Goal: Information Seeking & Learning: Learn about a topic

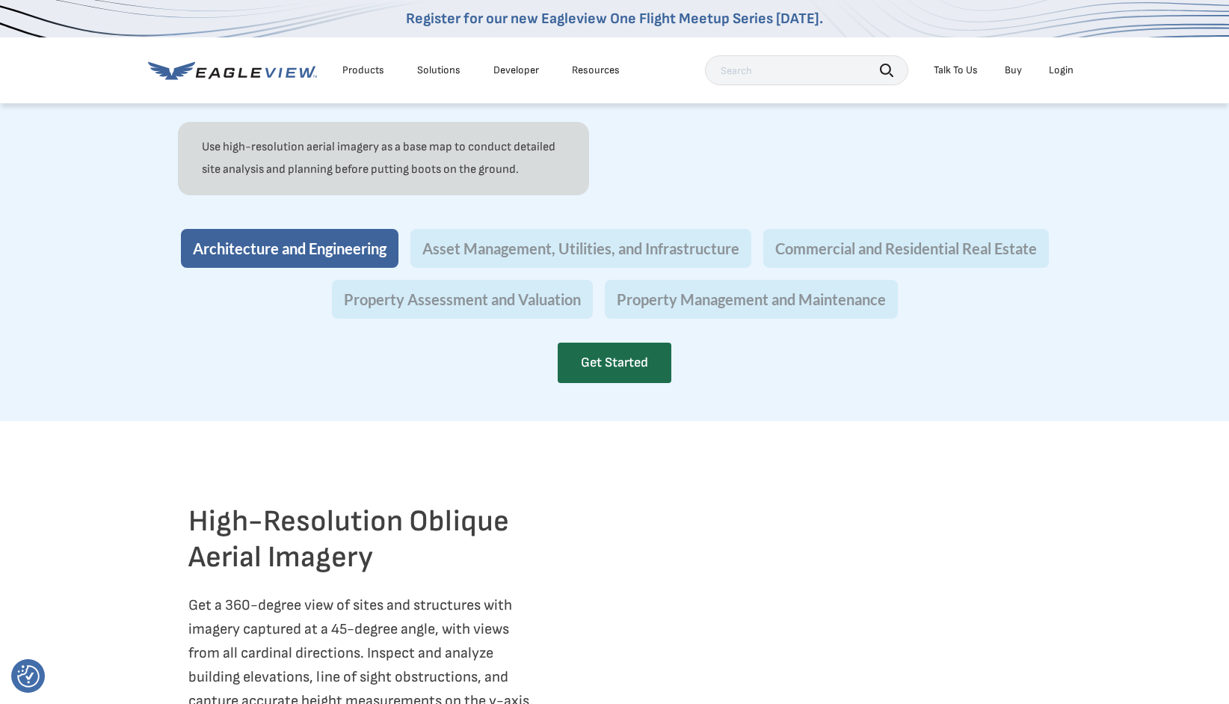
scroll to position [1452, 0]
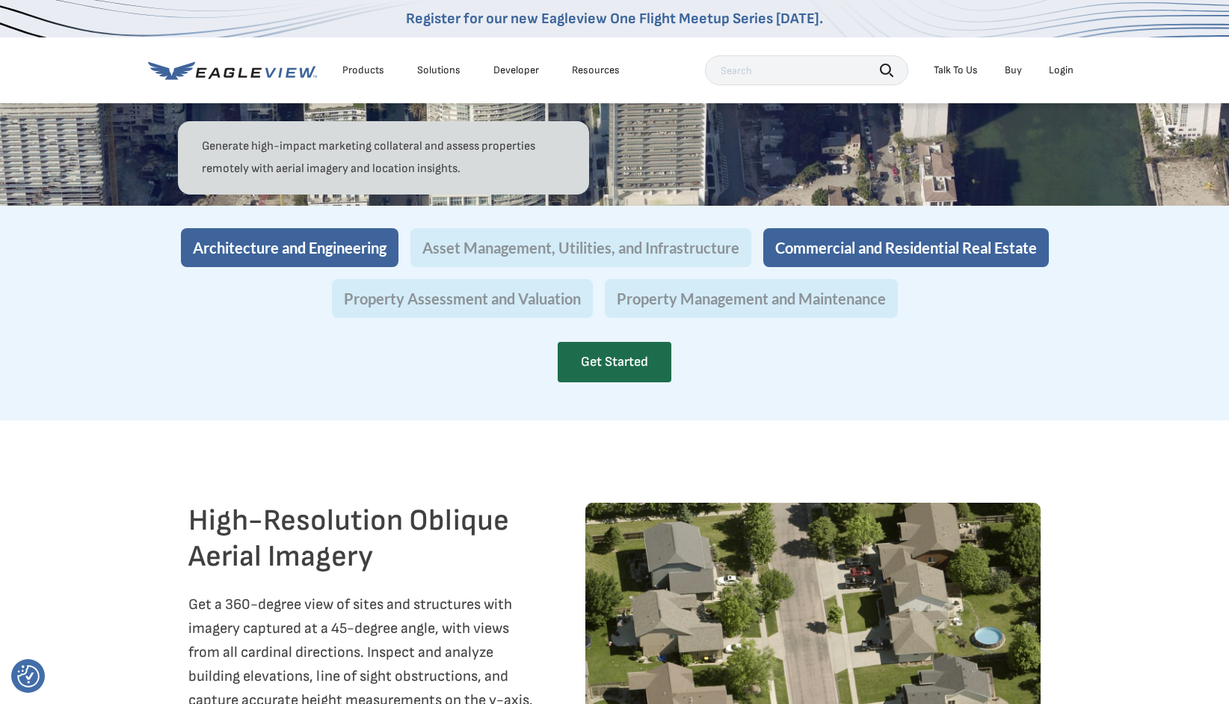
click at [338, 267] on button "Architecture and Engineering" at bounding box center [290, 247] width 218 height 39
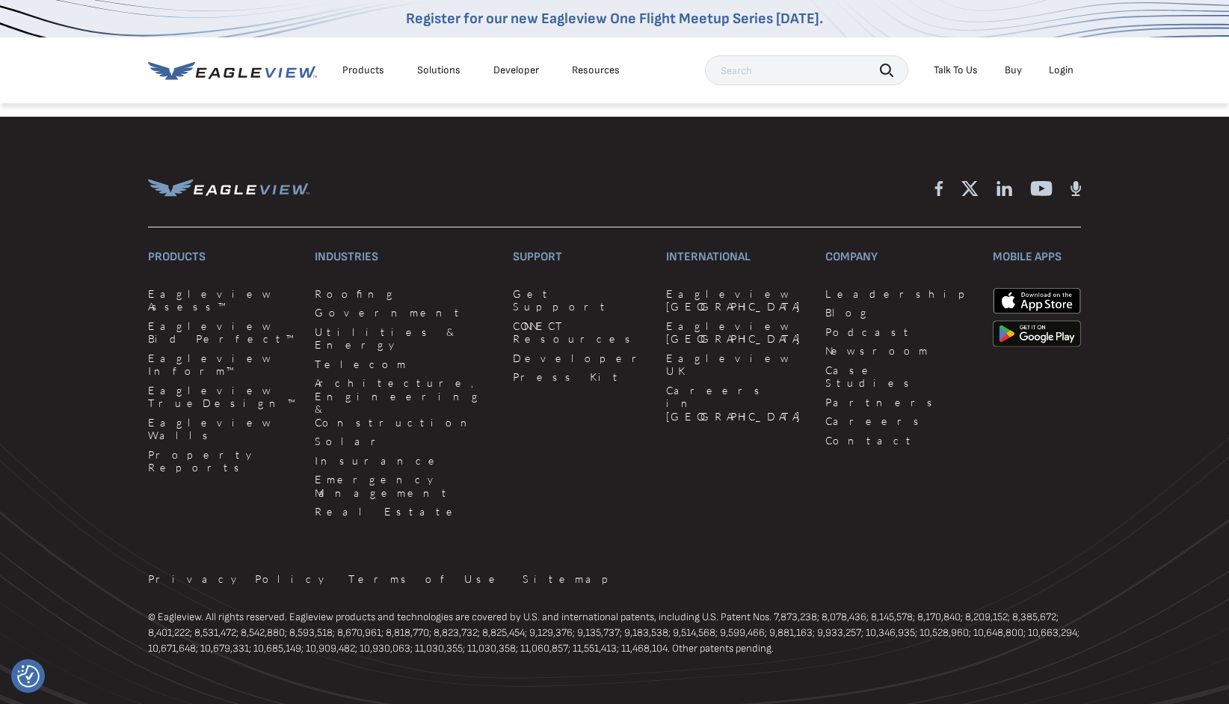
scroll to position [3857, 0]
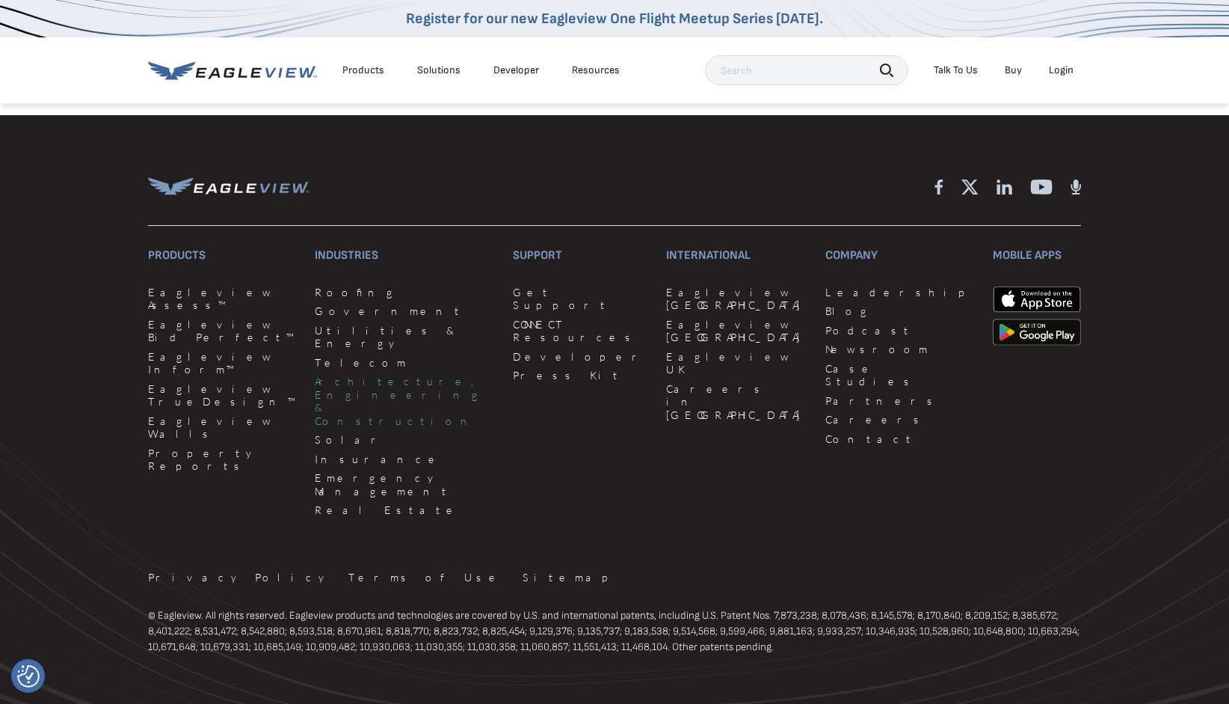
click at [355, 397] on link "Architecture, Engineering & Construction" at bounding box center [405, 401] width 180 height 52
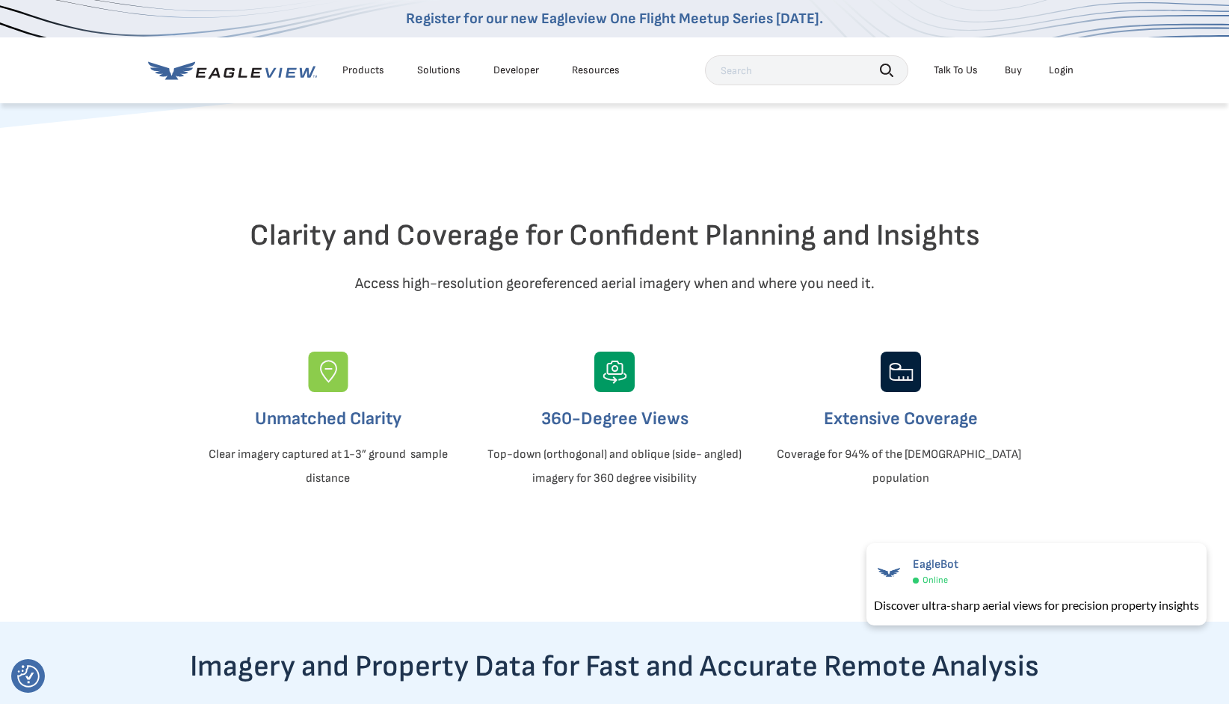
scroll to position [288, 0]
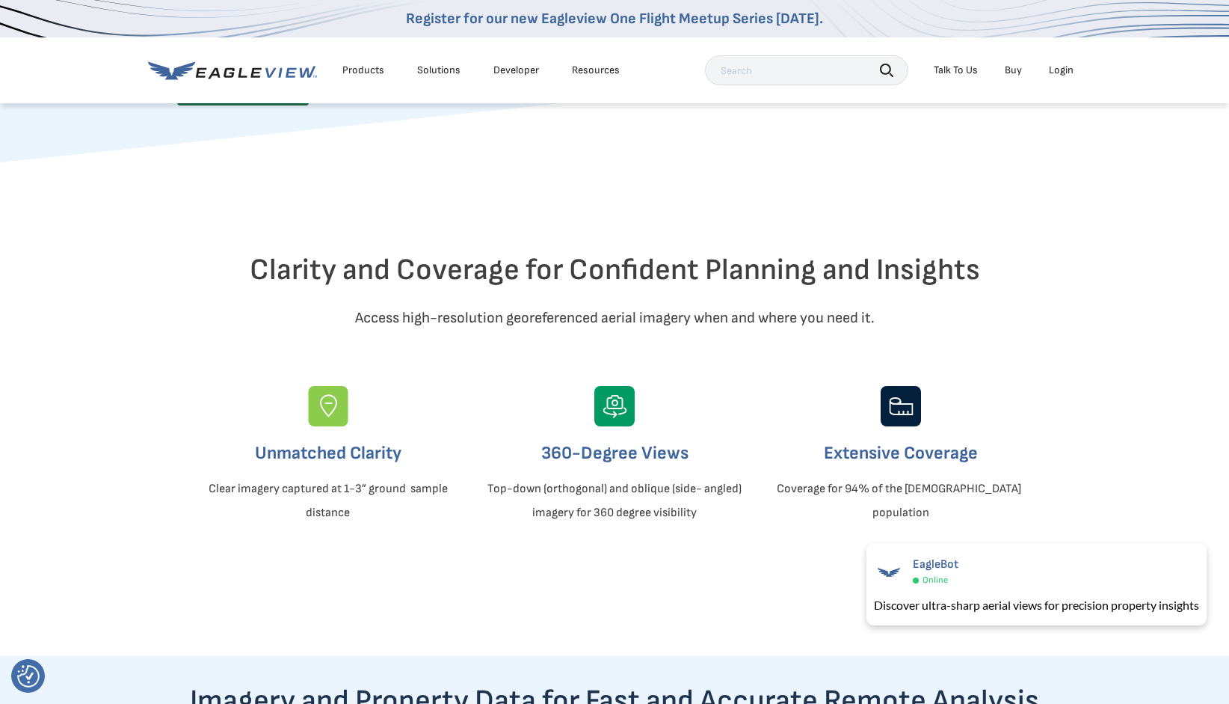
click at [362, 70] on div "Products" at bounding box center [364, 70] width 42 height 13
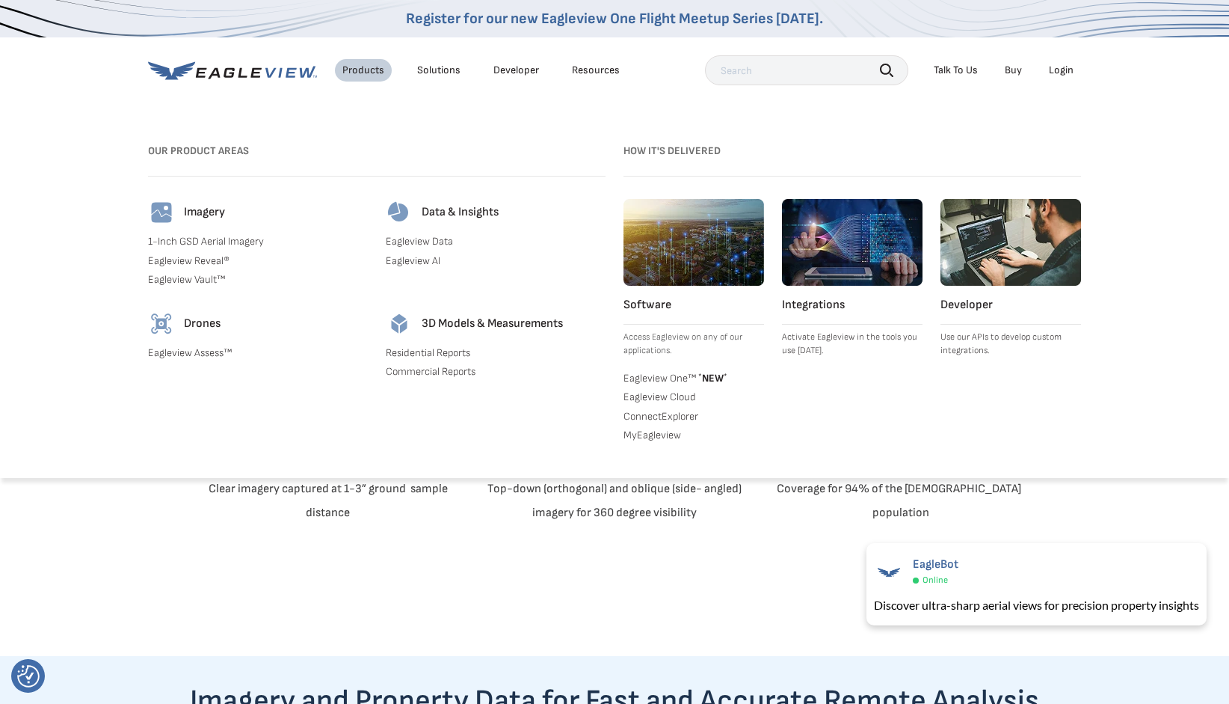
click at [362, 70] on div "Products" at bounding box center [364, 70] width 42 height 13
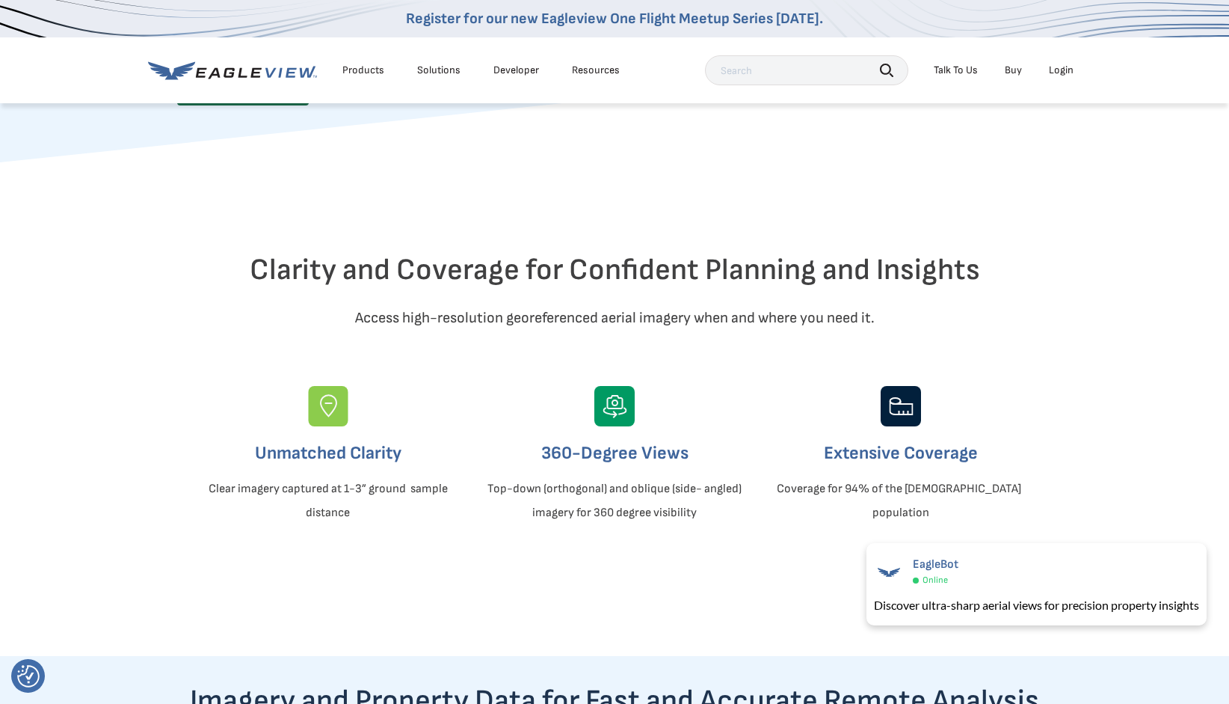
click at [362, 70] on div "Products" at bounding box center [364, 70] width 42 height 13
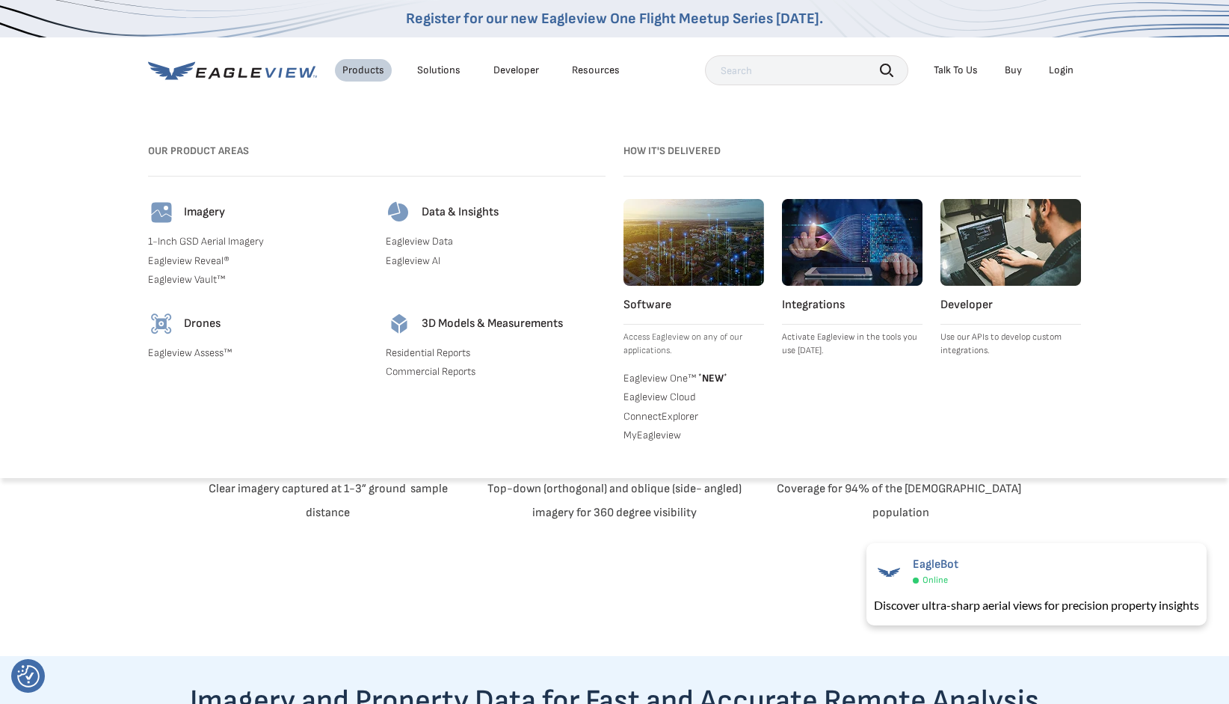
click at [244, 245] on link "1-Inch GSD Aerial Imagery" at bounding box center [258, 241] width 220 height 13
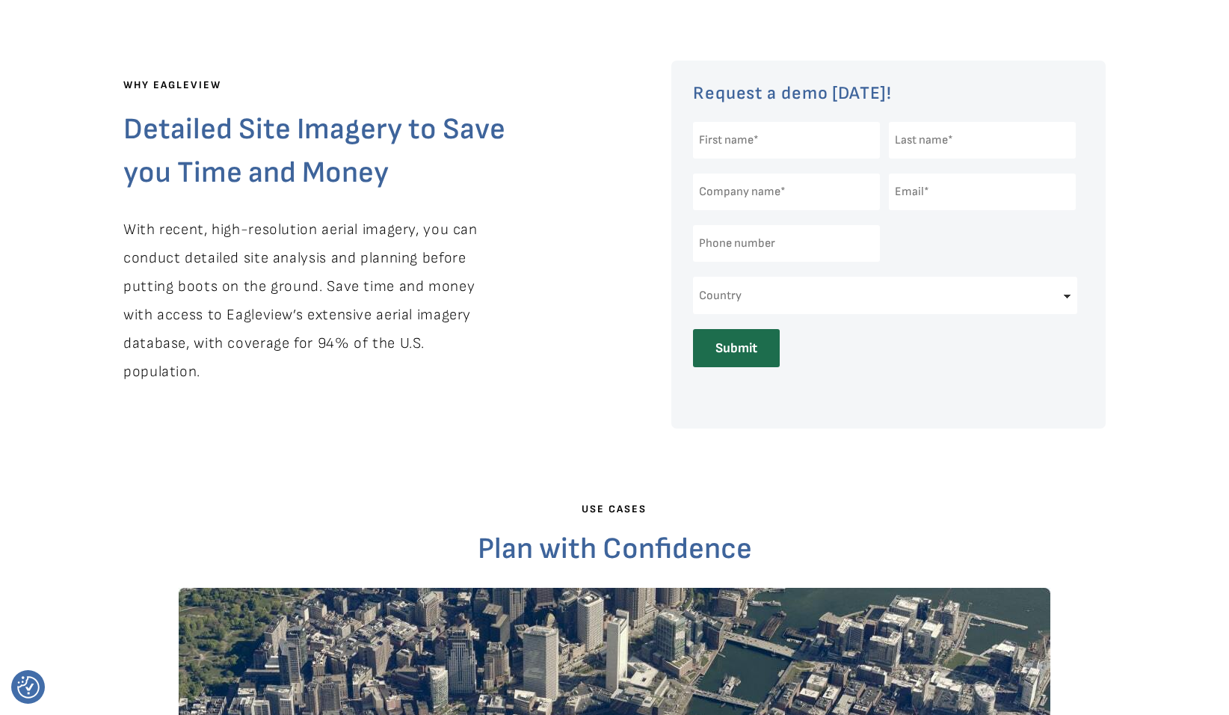
scroll to position [446, 0]
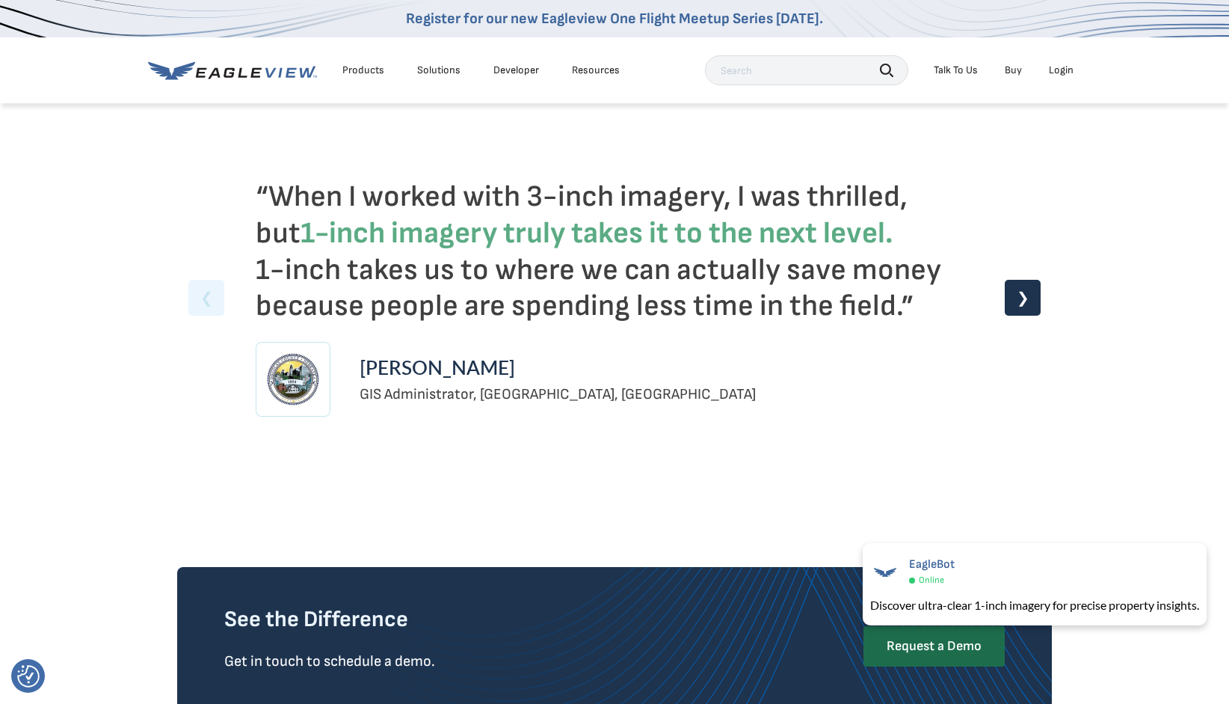
scroll to position [3605, 0]
click at [1058, 411] on div "“When I worked with 3-inch imagery, I was thrilled, but 1-inch imagery truly ta…" at bounding box center [614, 297] width 897 height 538
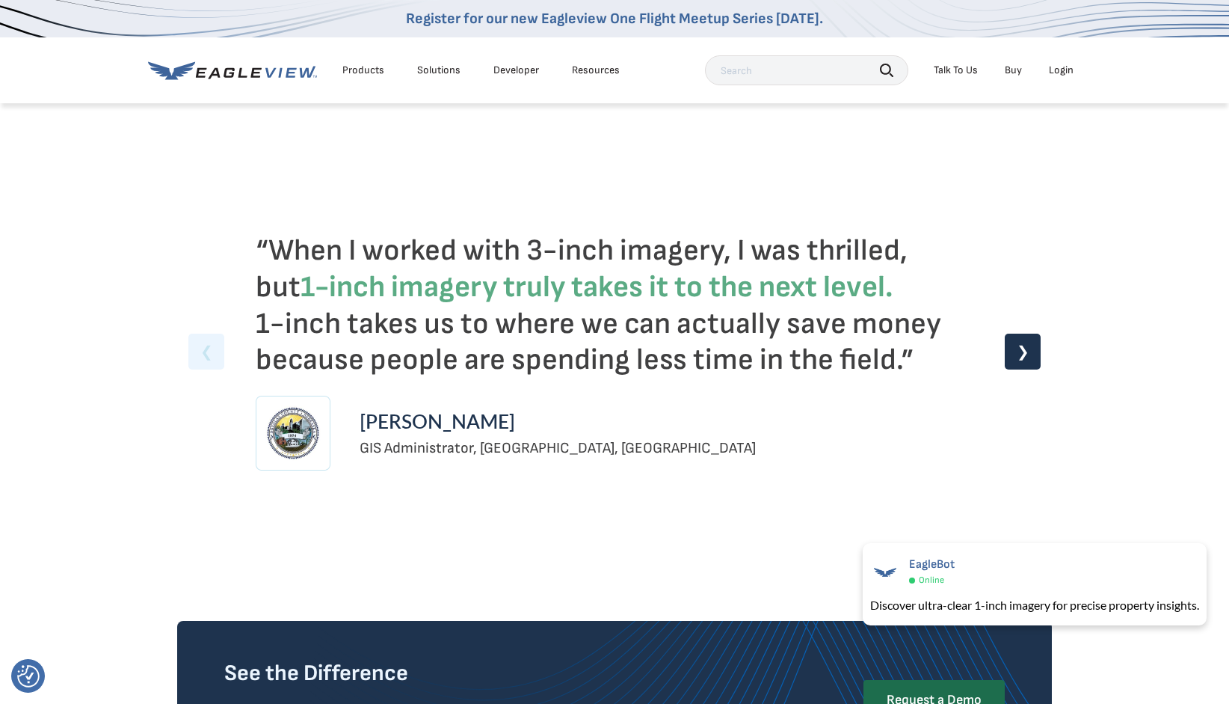
scroll to position [3528, 0]
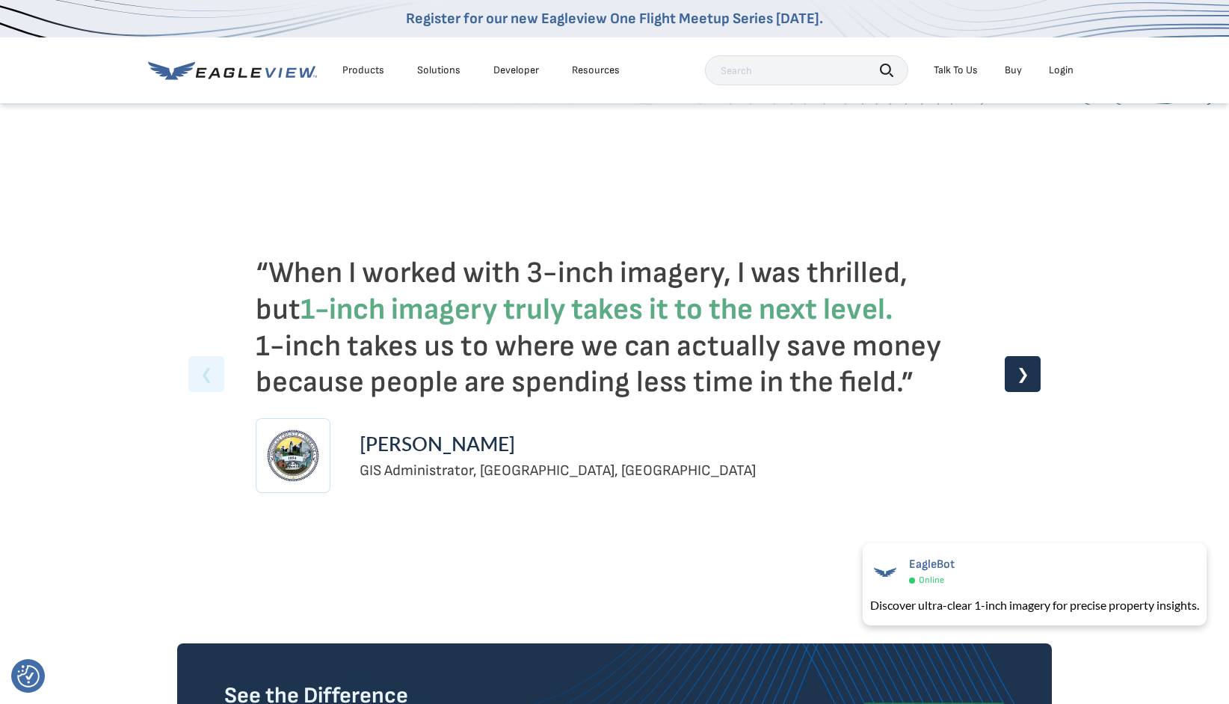
drag, startPoint x: 369, startPoint y: 72, endPoint x: 351, endPoint y: 65, distance: 18.5
click at [351, 65] on div "Products" at bounding box center [364, 70] width 42 height 13
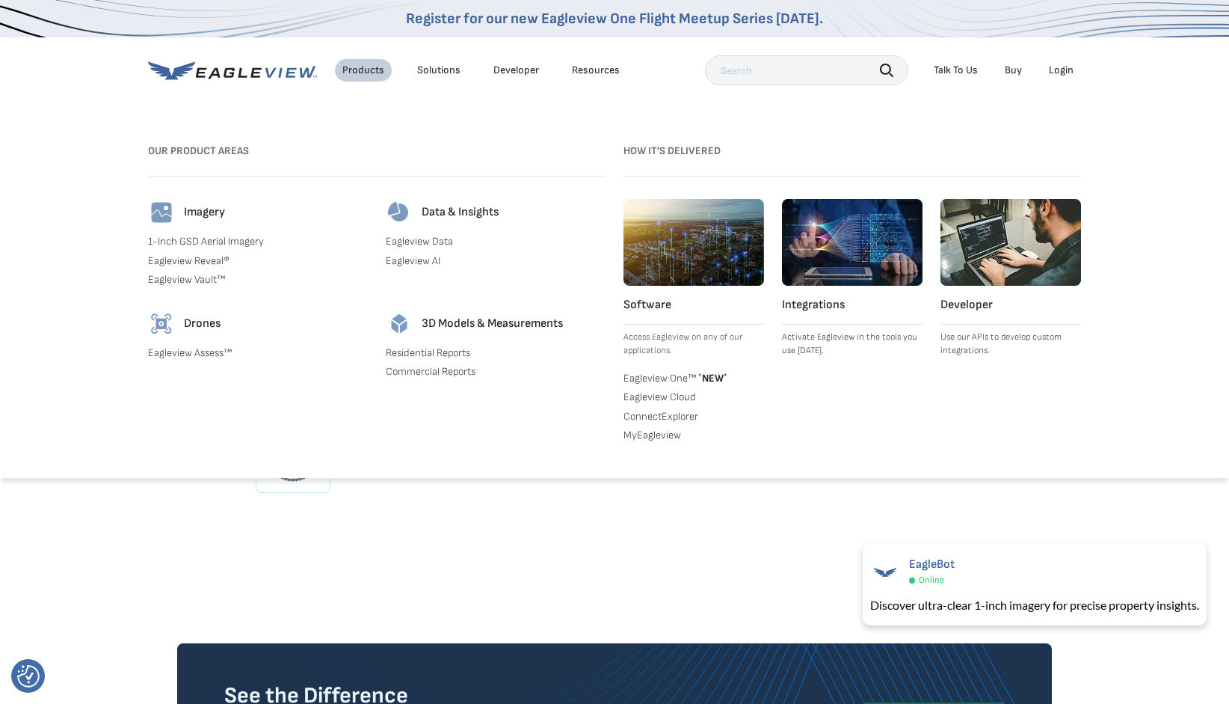
click at [196, 260] on link "Eagleview Reveal®" at bounding box center [258, 260] width 220 height 13
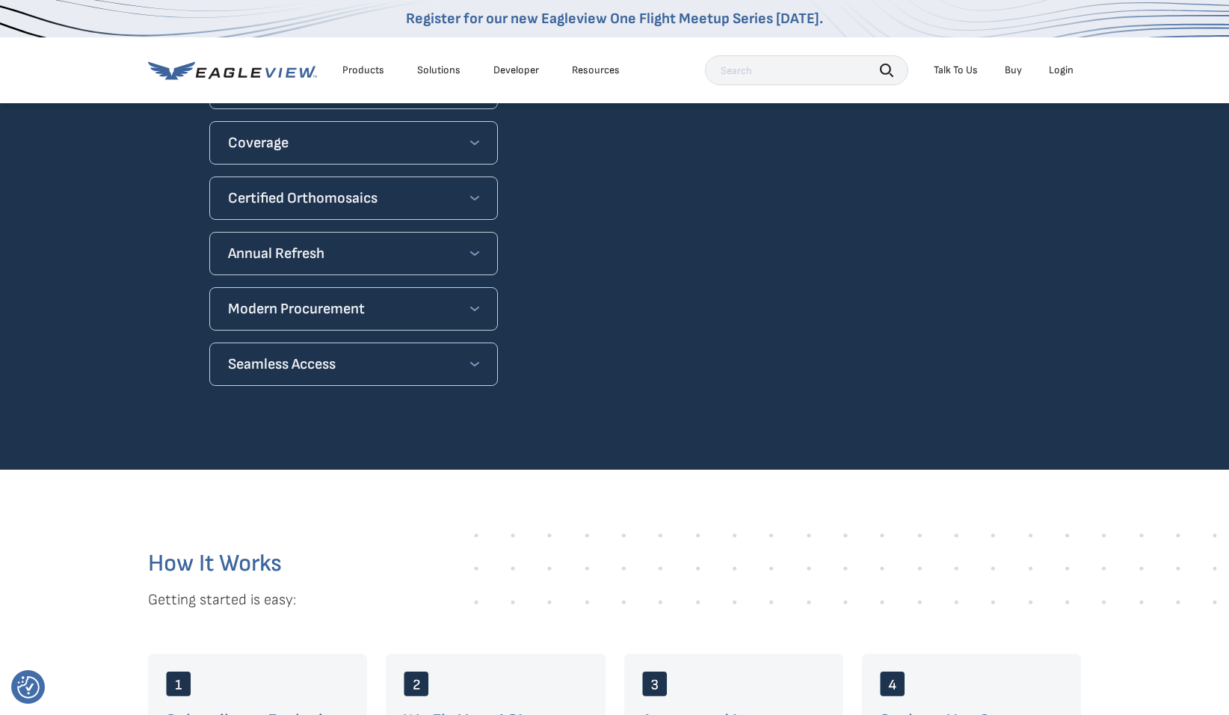
scroll to position [1522, 0]
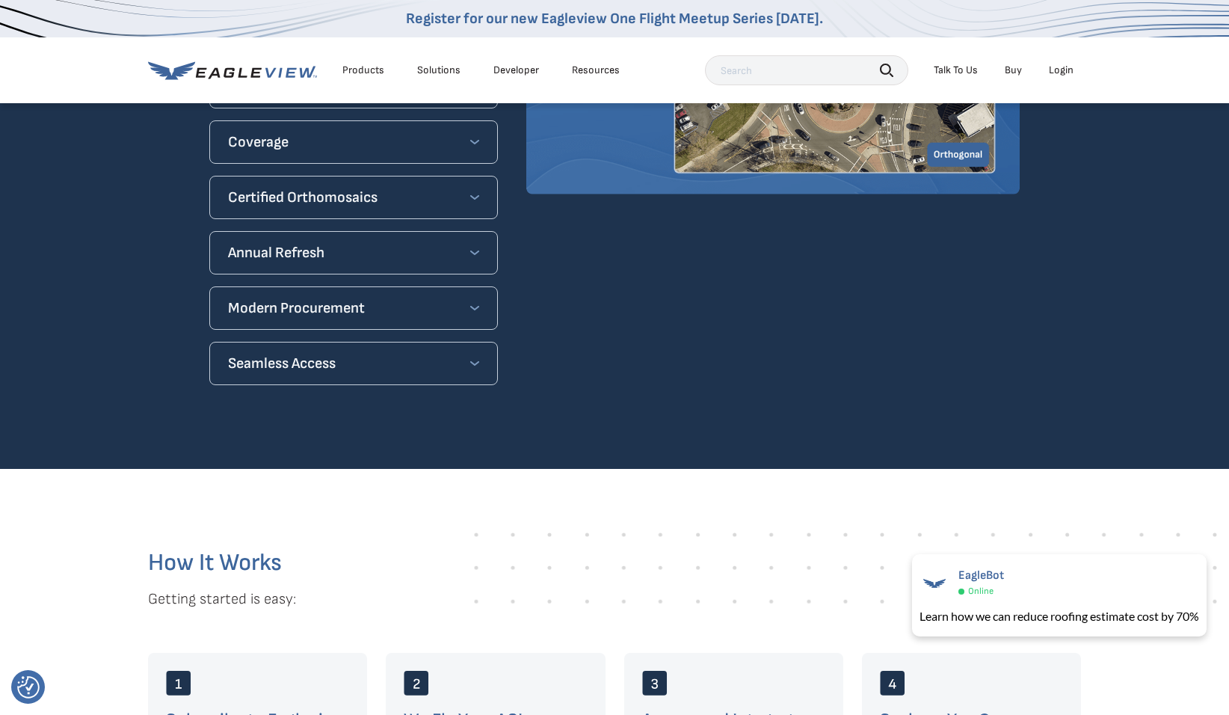
click at [497, 99] on div "Products Solutions Developer Resources Search Talk To Us Buy Login" at bounding box center [614, 70] width 933 height 66
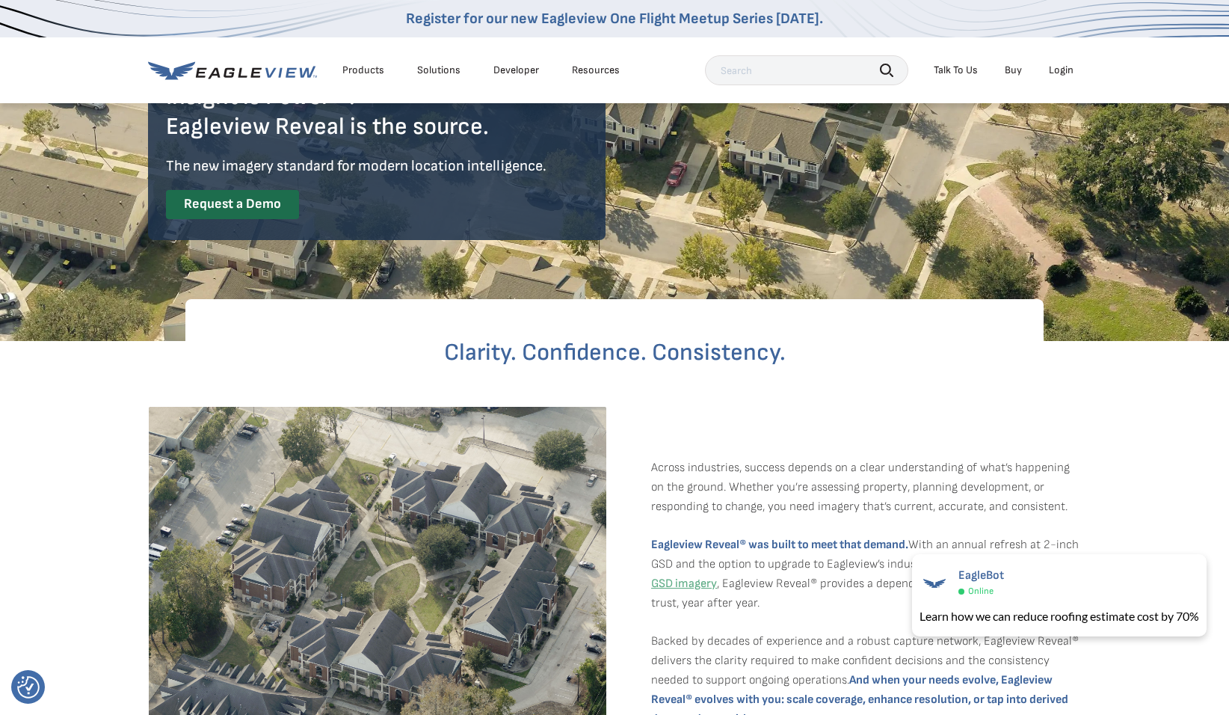
scroll to position [197, 0]
